Goal: Task Accomplishment & Management: Manage account settings

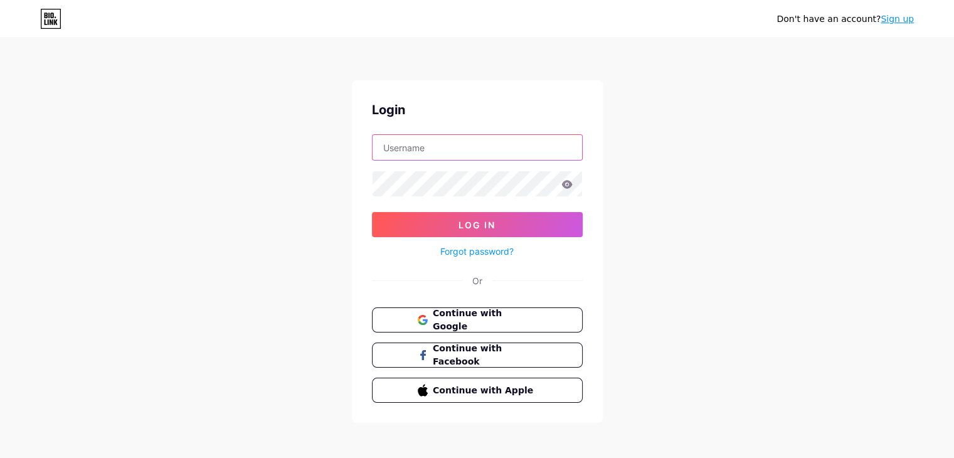
type input "[EMAIL_ADDRESS][DOMAIN_NAME]"
click at [569, 183] on icon at bounding box center [567, 184] width 11 height 8
click at [555, 211] on form "Thuanbuipro12@gmail.com Log In Forgot password?" at bounding box center [477, 196] width 211 height 125
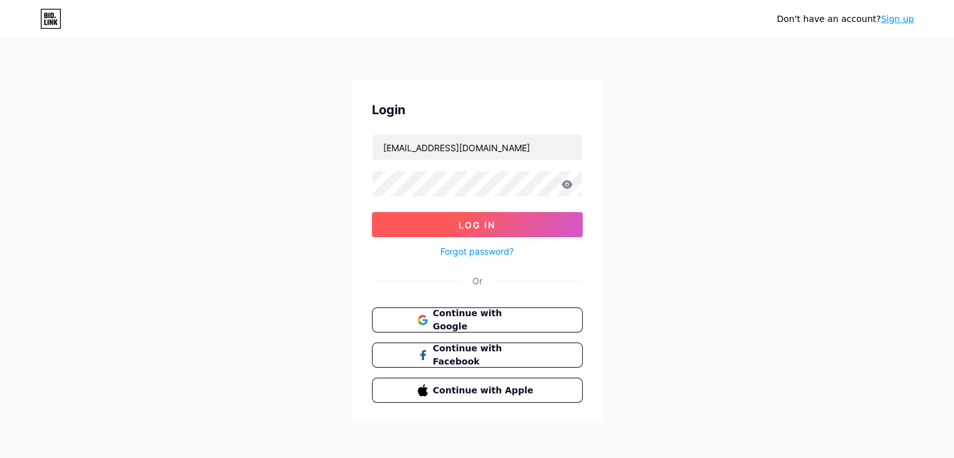
click at [552, 217] on button "Log In" at bounding box center [477, 224] width 211 height 25
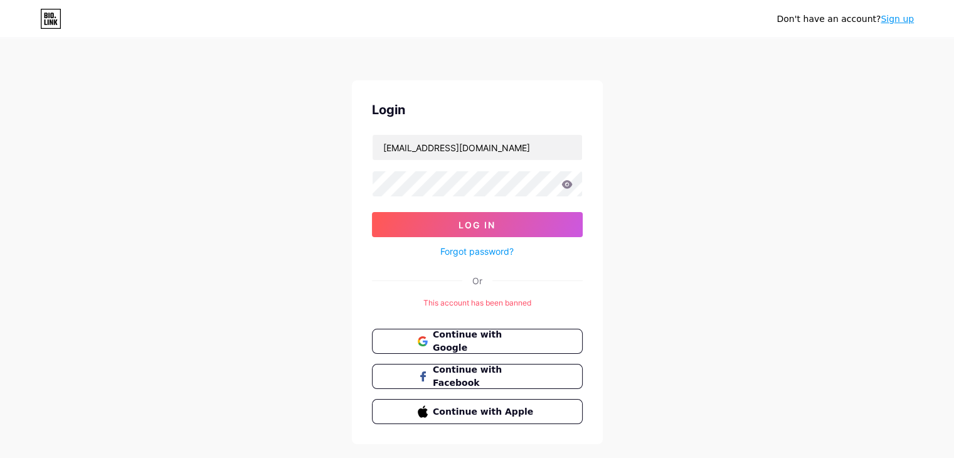
click at [566, 182] on icon at bounding box center [567, 184] width 11 height 9
click at [532, 332] on button "Continue with Google" at bounding box center [477, 342] width 214 height 26
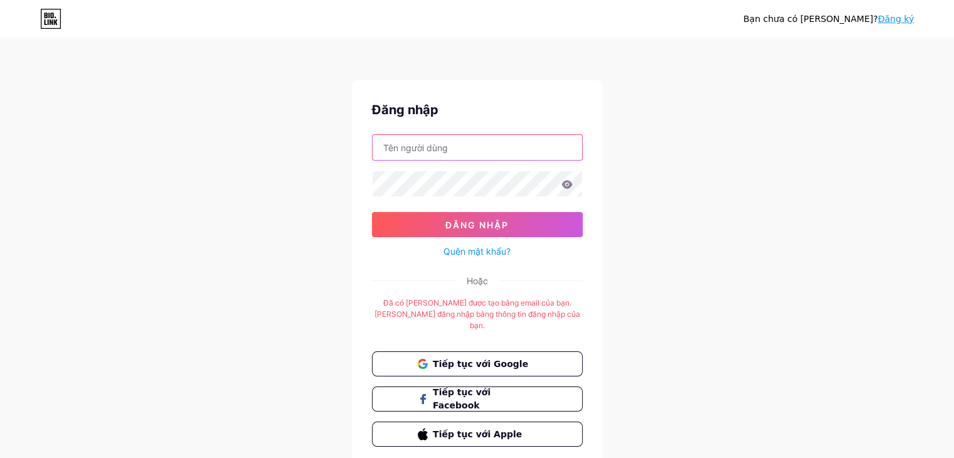
type input "[EMAIL_ADDRESS][DOMAIN_NAME]"
click at [572, 181] on icon at bounding box center [567, 184] width 11 height 9
click at [567, 185] on icon at bounding box center [567, 184] width 11 height 9
click at [565, 189] on div at bounding box center [477, 184] width 211 height 26
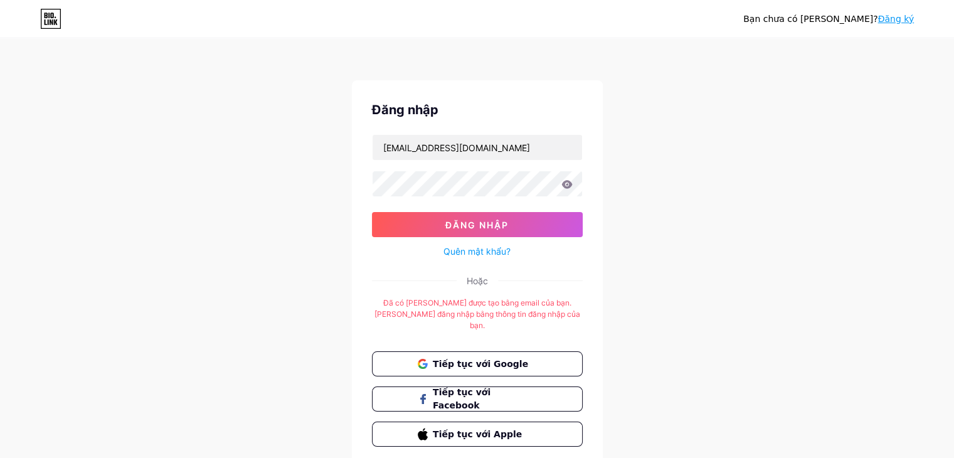
drag, startPoint x: 562, startPoint y: 220, endPoint x: 603, endPoint y: 205, distance: 43.3
click at [562, 220] on button "Đăng nhập" at bounding box center [477, 224] width 211 height 25
click at [547, 221] on button "Đăng nhập" at bounding box center [477, 224] width 211 height 25
